Goal: Information Seeking & Learning: Learn about a topic

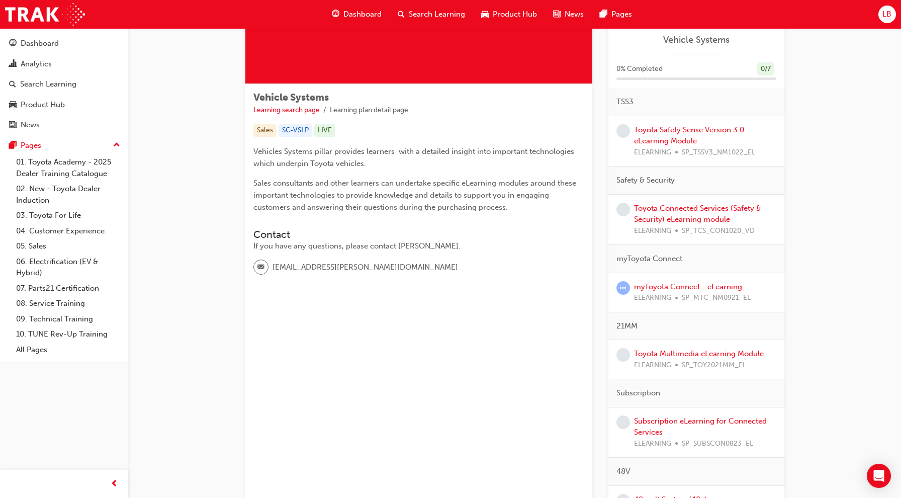
scroll to position [131, 0]
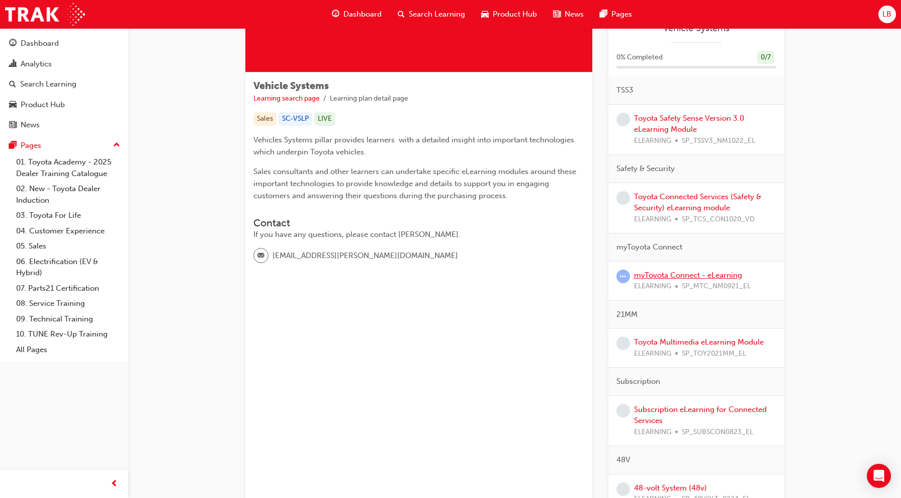
click at [710, 274] on link "myToyota Connect - eLearning" at bounding box center [688, 275] width 108 height 9
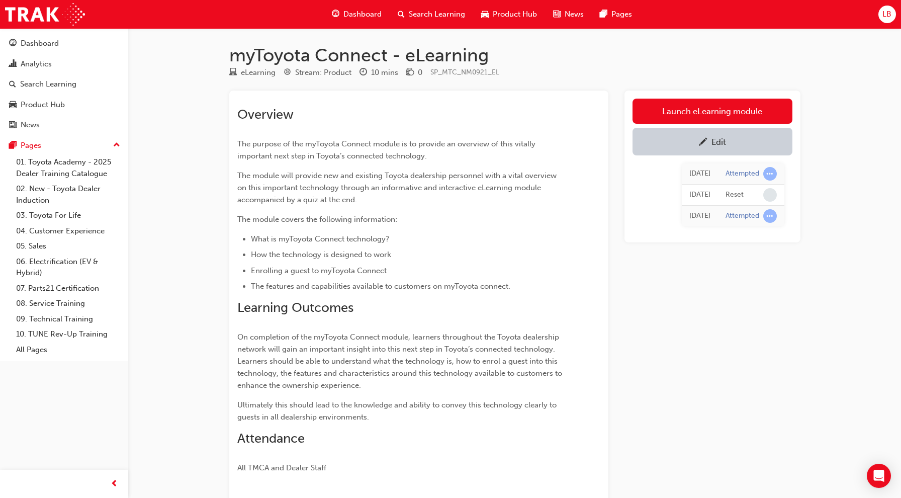
click at [704, 148] on link "Edit" at bounding box center [713, 142] width 160 height 28
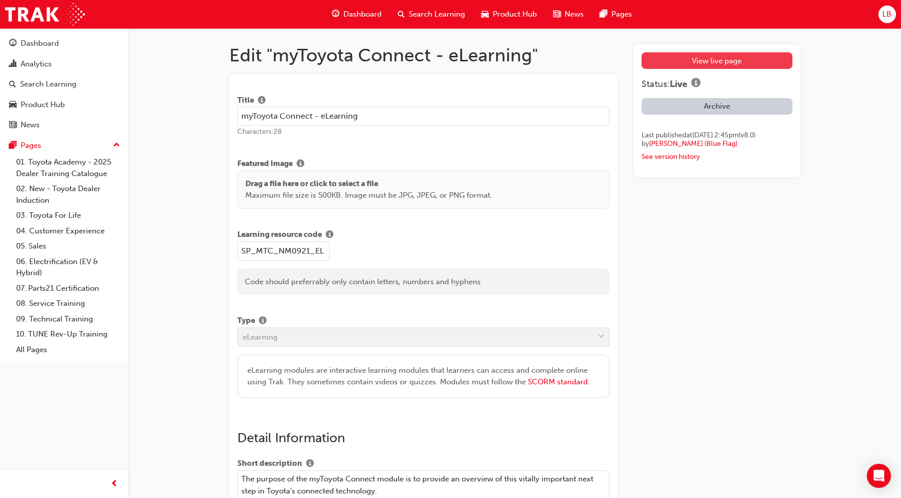
click at [709, 60] on link "View live page" at bounding box center [717, 60] width 150 height 17
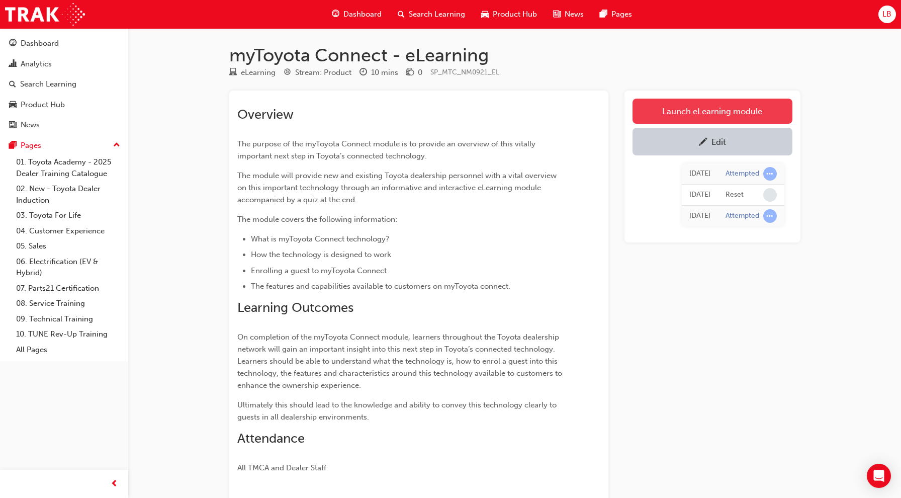
click at [701, 108] on link "Launch eLearning module" at bounding box center [713, 111] width 160 height 25
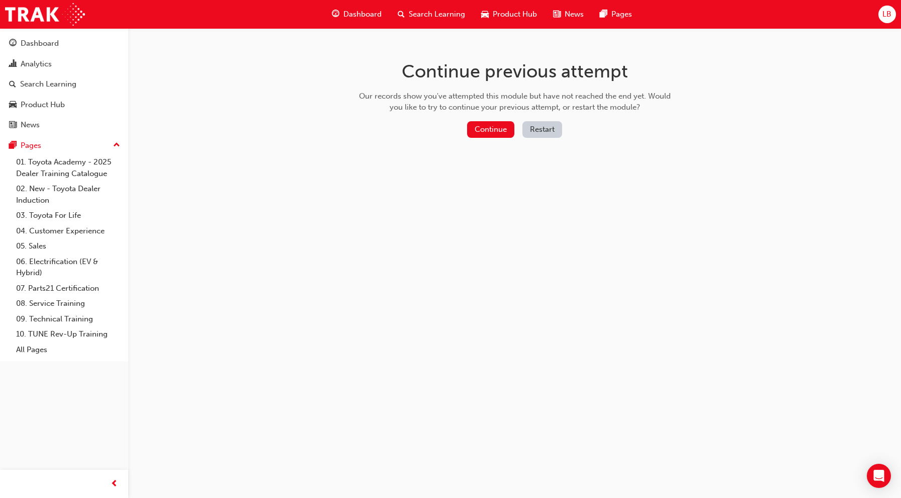
click at [549, 130] on button "Restart" at bounding box center [543, 129] width 40 height 17
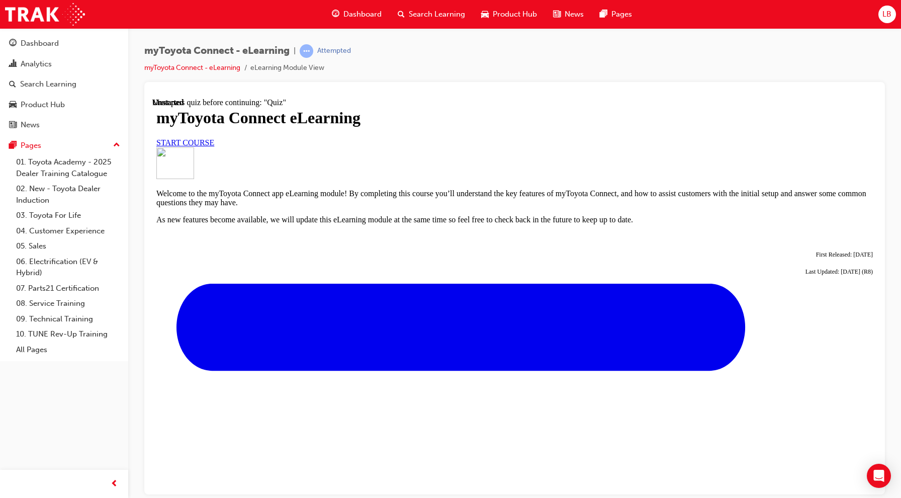
click at [552, 147] on div at bounding box center [514, 147] width 717 height 0
click at [441, 67] on div "myToyota Connect - eLearning | Attempted myToyota Connect - eLearning eLearning…" at bounding box center [514, 63] width 741 height 38
click at [406, 54] on div "myToyota Connect - eLearning | Attempted myToyota Connect - eLearning eLearning…" at bounding box center [514, 63] width 741 height 38
click at [700, 91] on div at bounding box center [514, 94] width 725 height 8
click at [400, 74] on div "myToyota Connect - eLearning | Attempted myToyota Connect - eLearning eLearning…" at bounding box center [514, 63] width 741 height 38
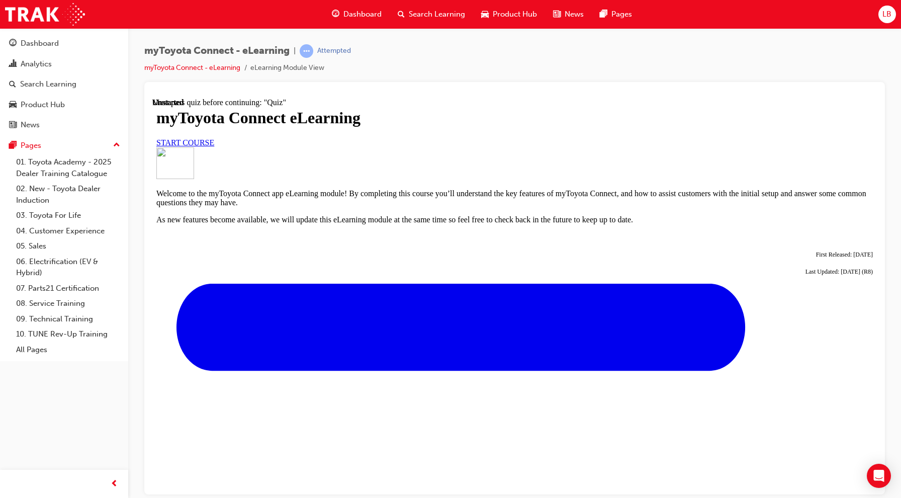
scroll to position [314, 0]
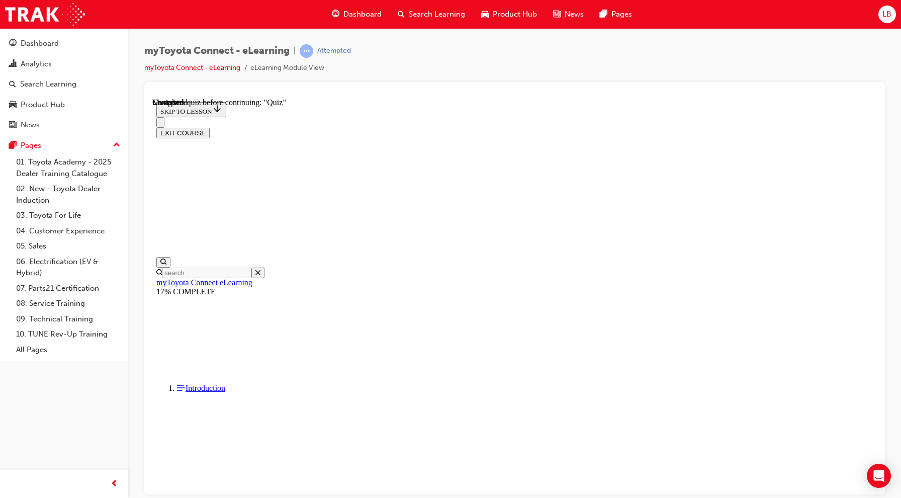
scroll to position [590, 0]
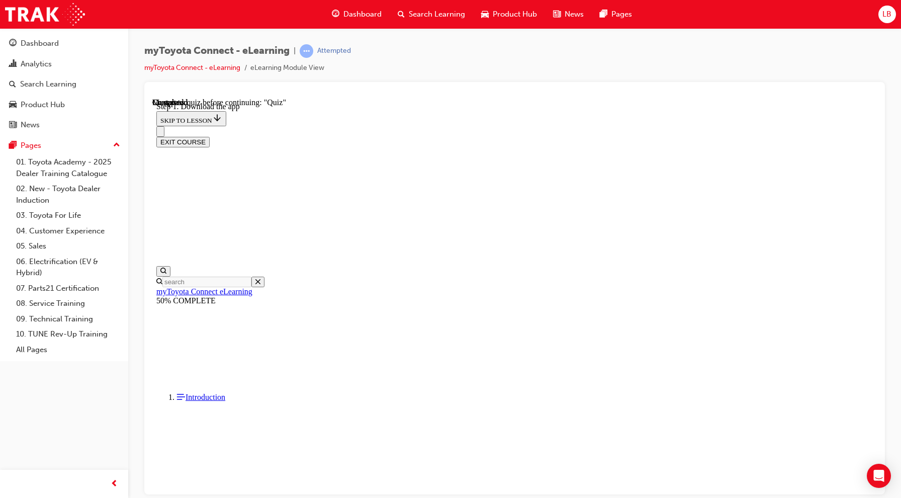
scroll to position [158, 0]
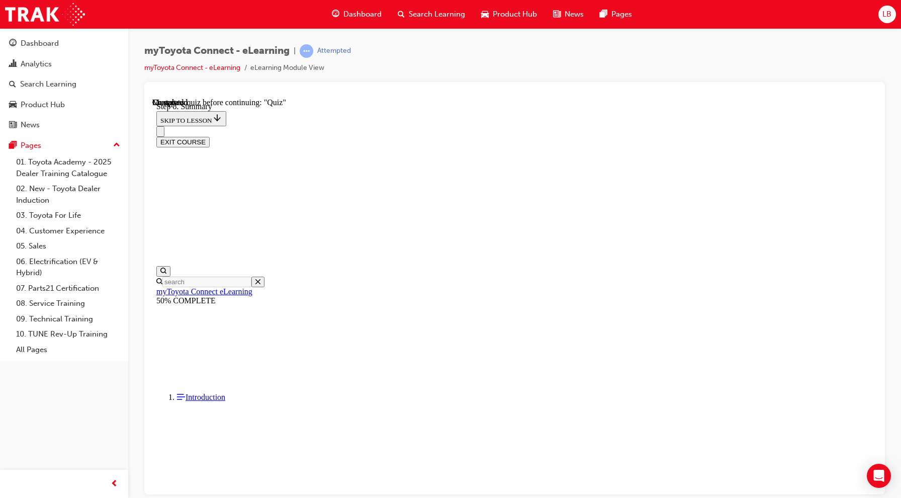
scroll to position [249, 0]
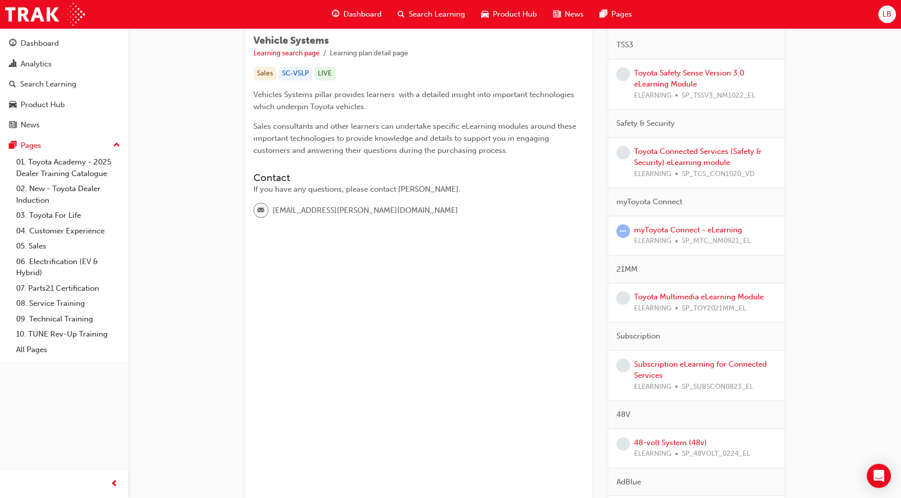
scroll to position [178, 0]
click at [688, 230] on link "myToyota Connect - eLearning" at bounding box center [688, 227] width 108 height 9
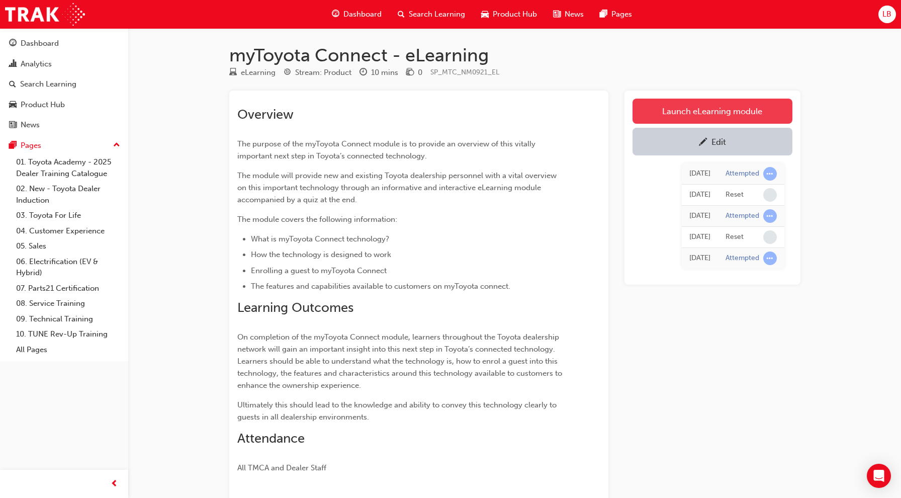
click at [691, 113] on link "Launch eLearning module" at bounding box center [713, 111] width 160 height 25
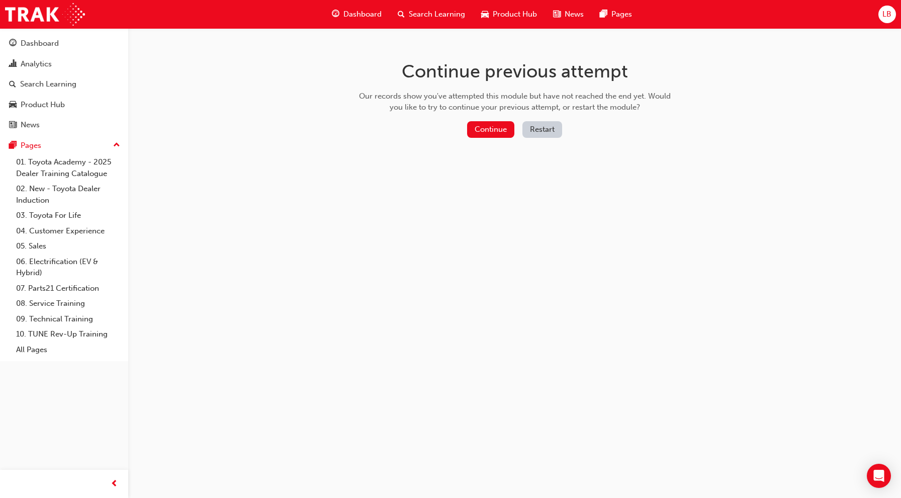
click at [531, 126] on button "Restart" at bounding box center [543, 129] width 40 height 17
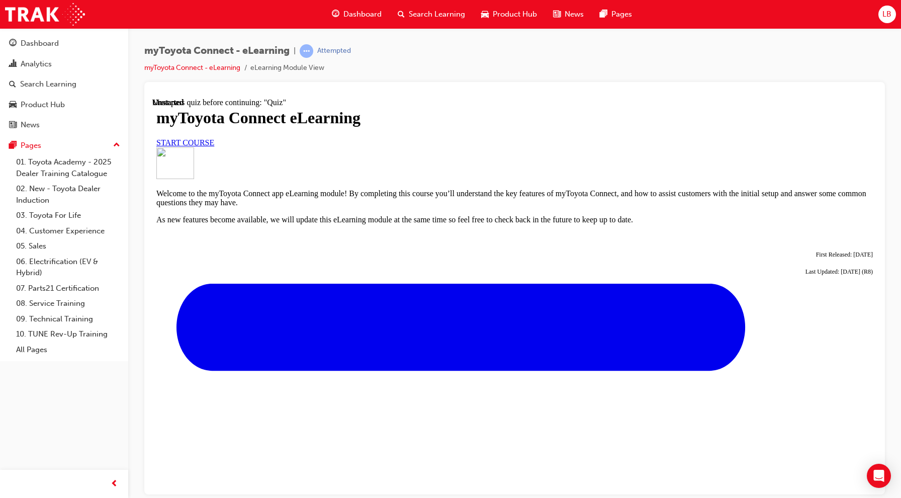
scroll to position [314, 0]
